Goal: Check status: Check status

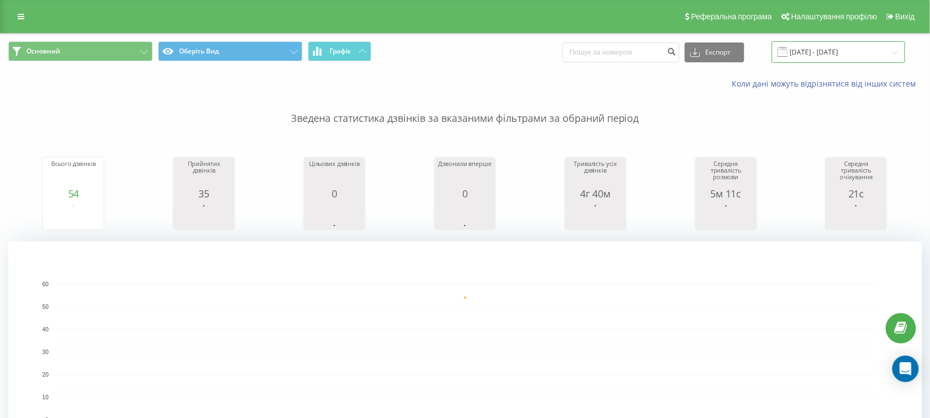
click at [860, 42] on input "[DATE] - [DATE]" at bounding box center [838, 51] width 133 height 21
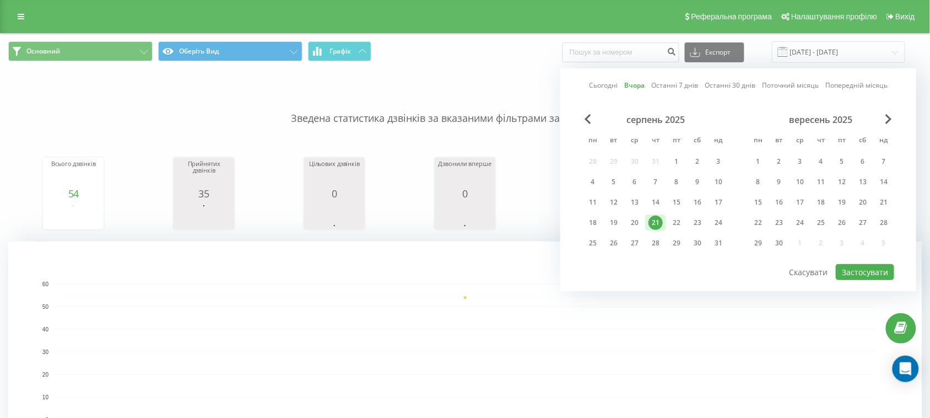
click at [604, 83] on link "Сьогодні" at bounding box center [603, 85] width 29 height 10
click at [843, 265] on button "Застосувати" at bounding box center [865, 272] width 58 height 16
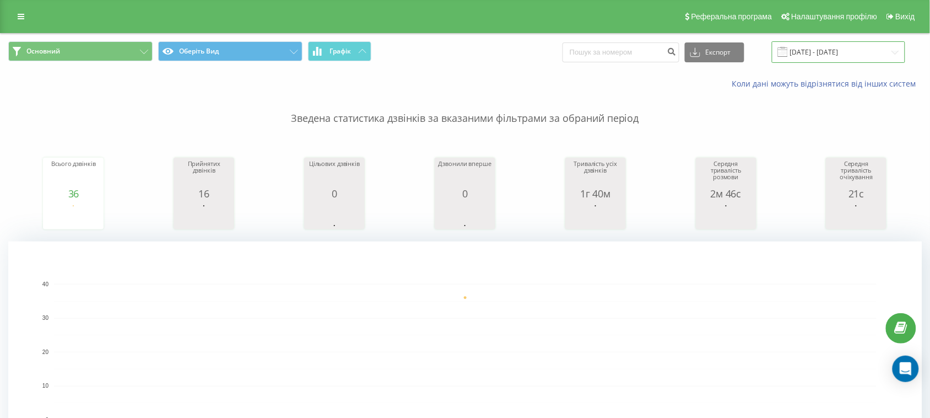
click at [830, 60] on input "[DATE] - [DATE]" at bounding box center [838, 51] width 133 height 21
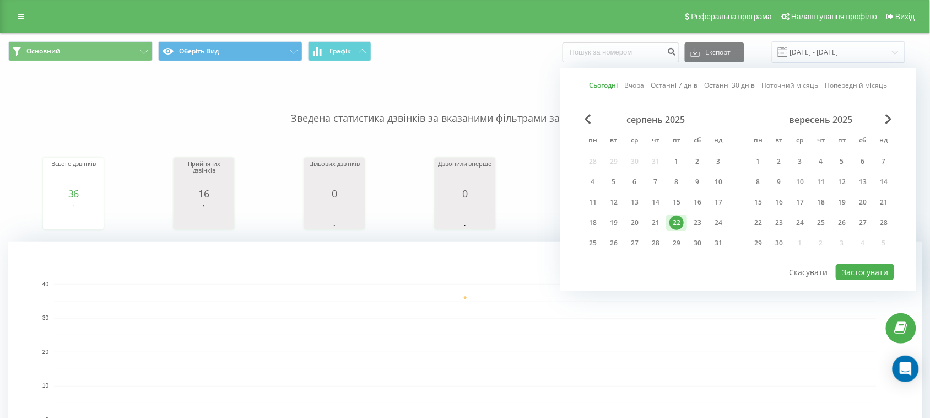
click at [643, 82] on link "Вчора" at bounding box center [635, 85] width 20 height 10
click at [889, 259] on div "серпень 2025 пн вт ср чт пт сб нд 28 29 30 31 1 2 3 4 5 6 7 8 9 10 11 12 13 14 …" at bounding box center [739, 188] width 312 height 149
click at [871, 280] on div "Сьогодні Вчора Останні 7 днів Останні 30 днів Поточний місяць Попередній місяць…" at bounding box center [739, 179] width 356 height 223
click at [869, 274] on button "Застосувати" at bounding box center [865, 272] width 58 height 16
type input "[DATE] - [DATE]"
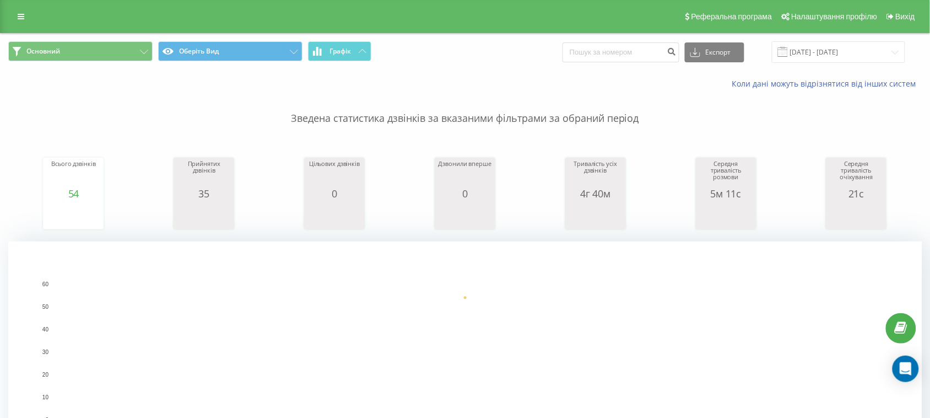
drag, startPoint x: 3, startPoint y: 258, endPoint x: 121, endPoint y: 224, distance: 123.3
drag, startPoint x: 912, startPoint y: 136, endPoint x: 893, endPoint y: 108, distance: 34.1
click at [912, 136] on div "Всього дзвінків 54 date totalCalls [DATE] [PHONE_NUMBER][DATE] Прийнятих дзвінк…" at bounding box center [465, 183] width 914 height 95
